Goal: Check status: Check status

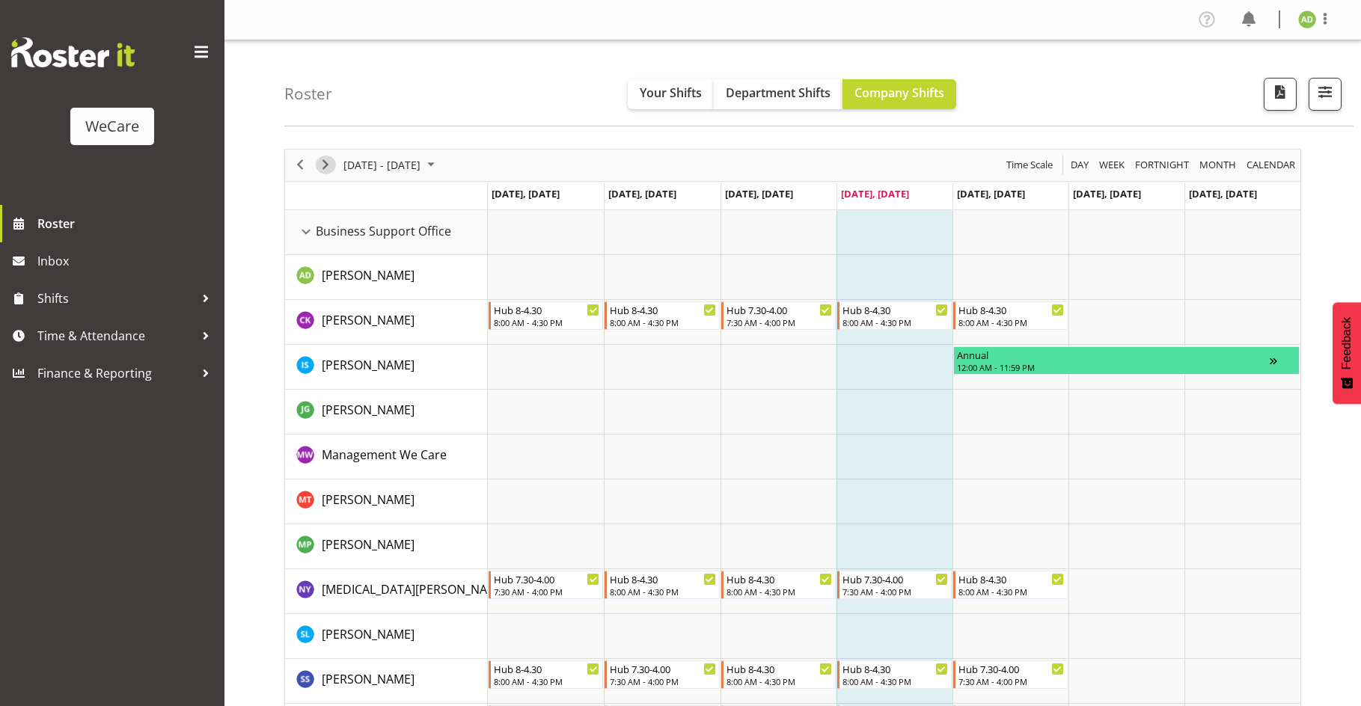
drag, startPoint x: 330, startPoint y: 172, endPoint x: 656, endPoint y: 256, distance: 336.2
click at [330, 172] on span "Next" at bounding box center [326, 165] width 18 height 19
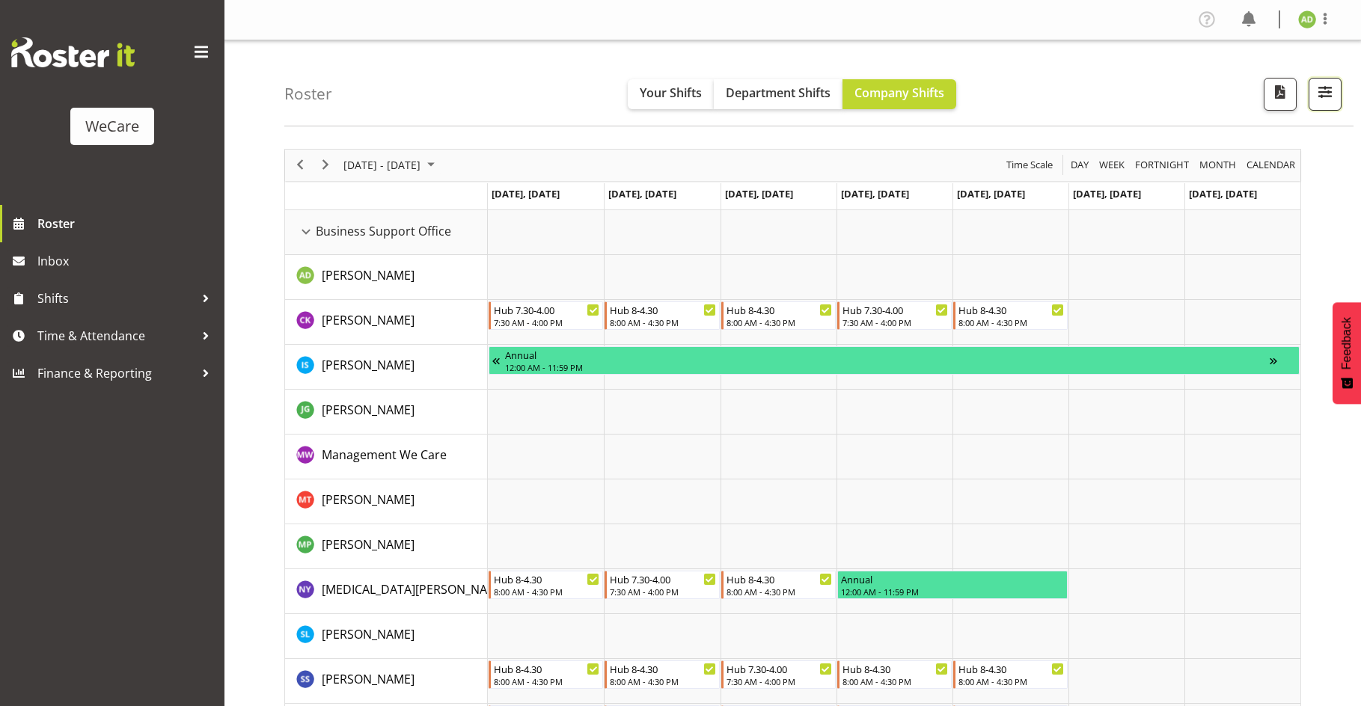
click at [1341, 101] on button "button" at bounding box center [1325, 94] width 33 height 33
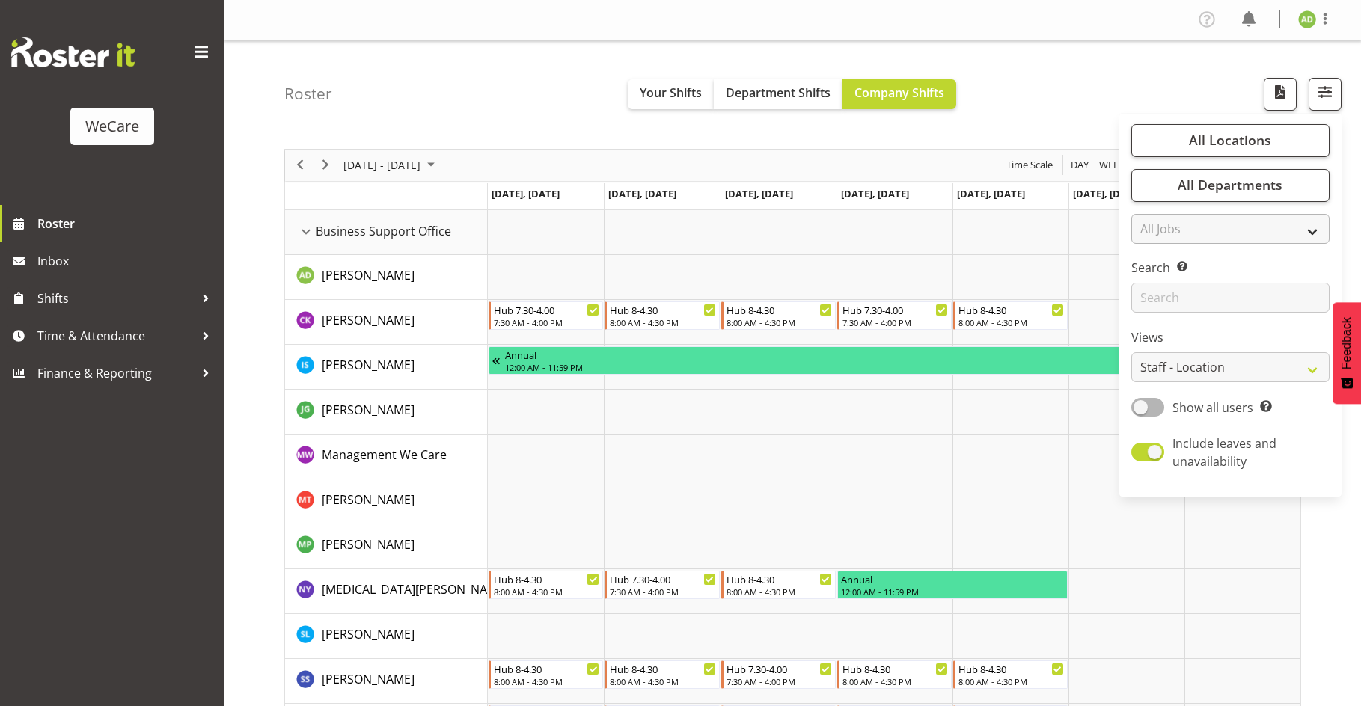
click at [0, 0] on div "Timeline Week of August 28, 2025" at bounding box center [0, 0] width 0 height 0
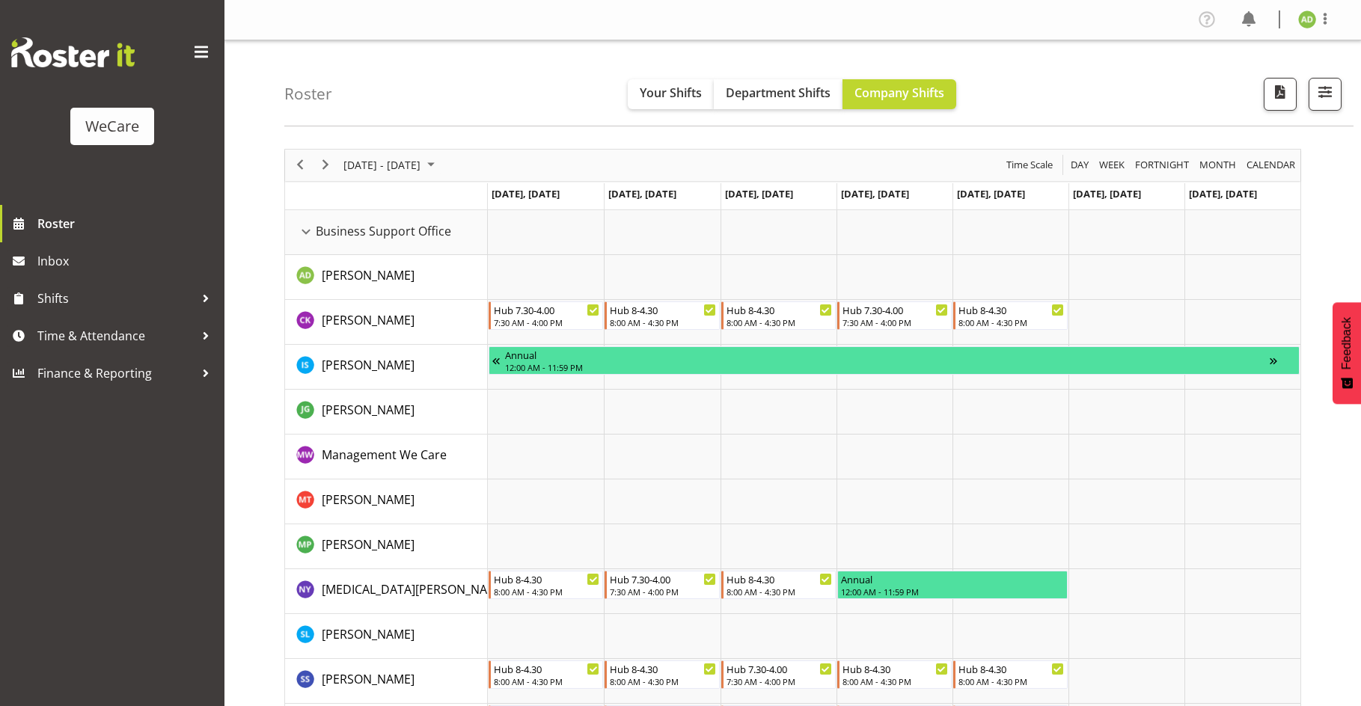
click at [620, 123] on div "Roster Your Shifts Department Shifts Company Shifts All Locations Clear Busines…" at bounding box center [818, 83] width 1069 height 86
click at [1337, 97] on button "button" at bounding box center [1325, 94] width 33 height 33
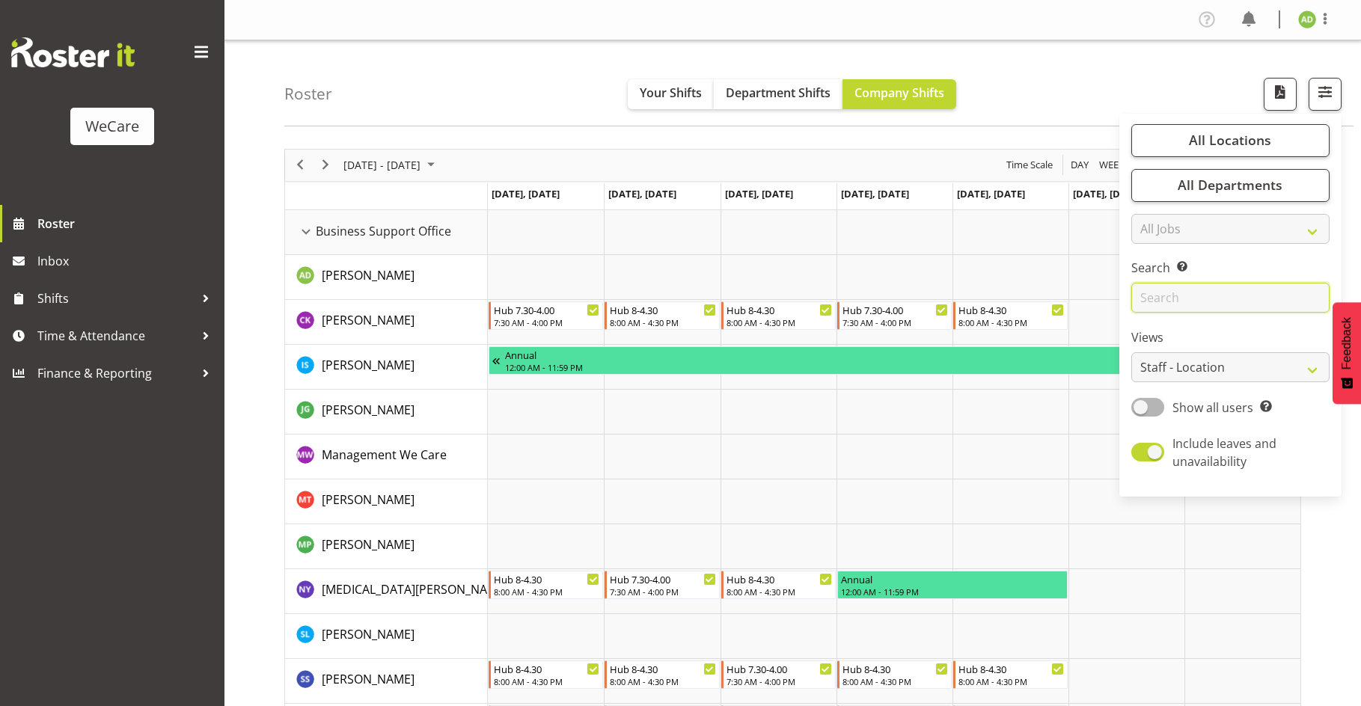
click at [1177, 299] on input "text" at bounding box center [1231, 298] width 198 height 30
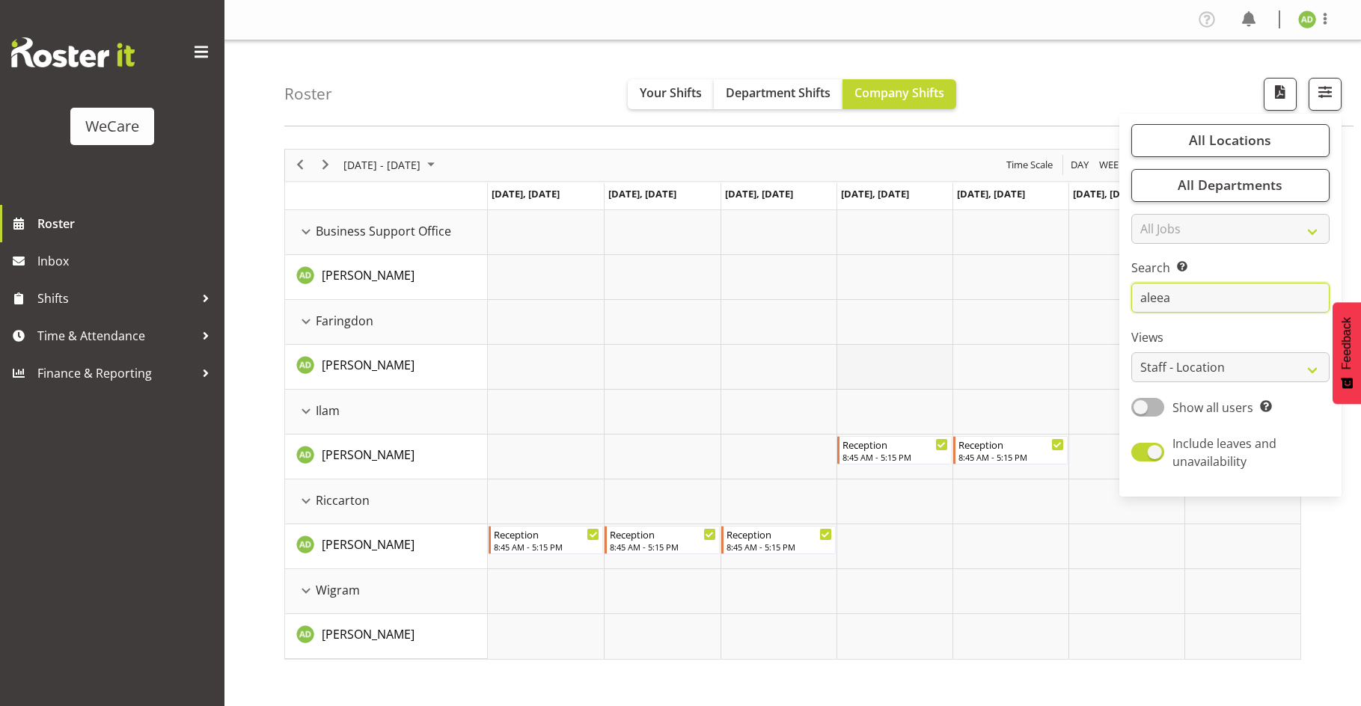
type input "aleea"
click at [941, 348] on td "Timeline Week of August 28, 2025" at bounding box center [895, 367] width 116 height 45
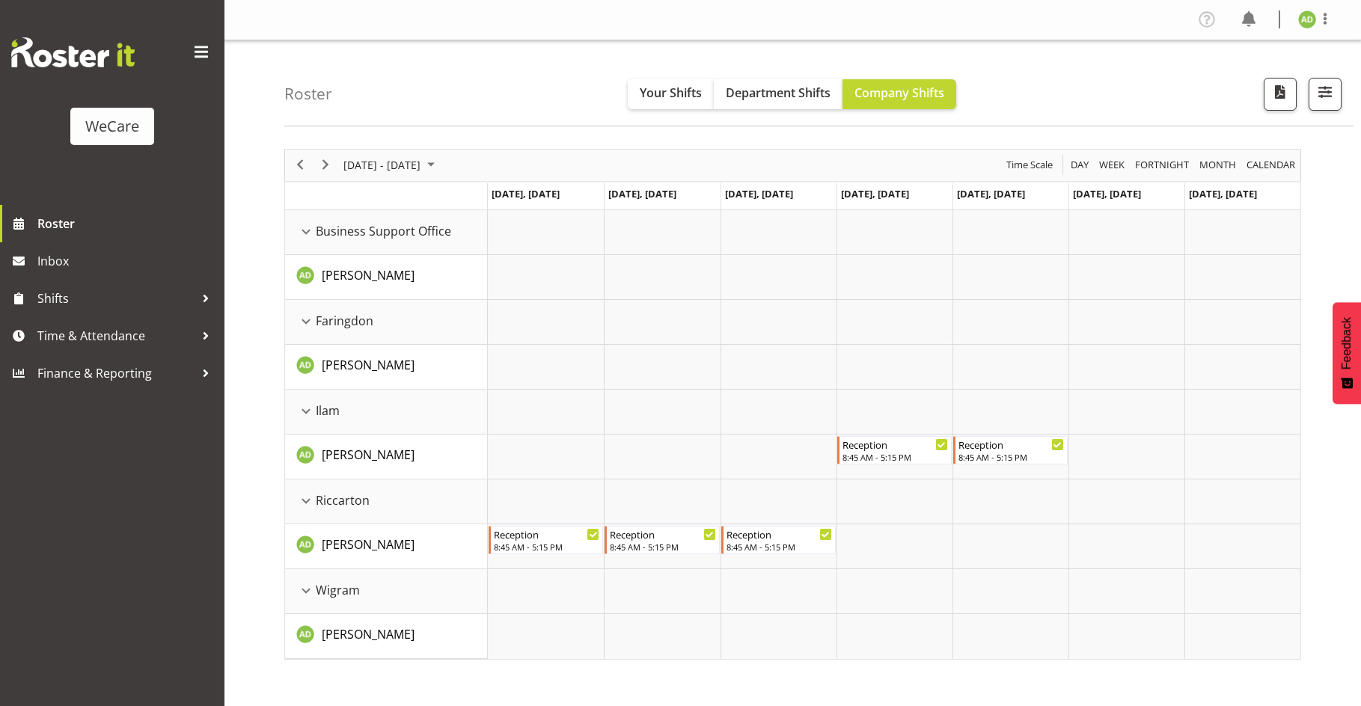
click at [505, 86] on div "Roster Your Shifts Department Shifts Company Shifts All Locations Clear Busines…" at bounding box center [818, 83] width 1069 height 86
